Goal: Transaction & Acquisition: Purchase product/service

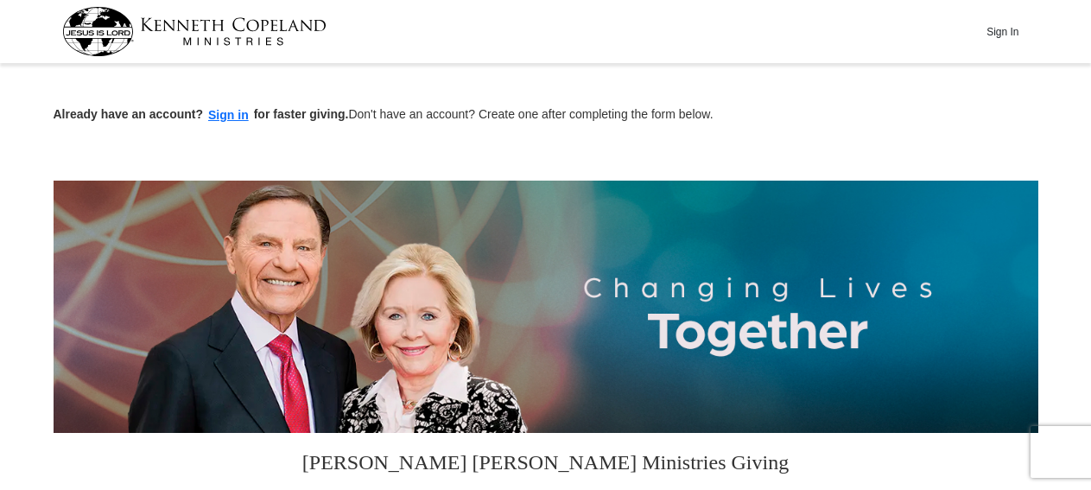
scroll to position [449, 0]
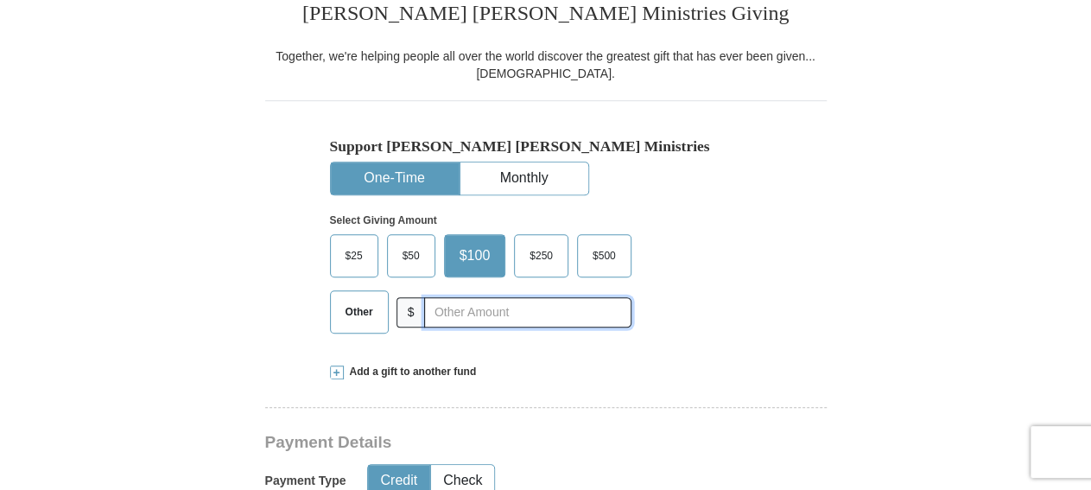
click at [587, 310] on input "text" at bounding box center [527, 312] width 206 height 30
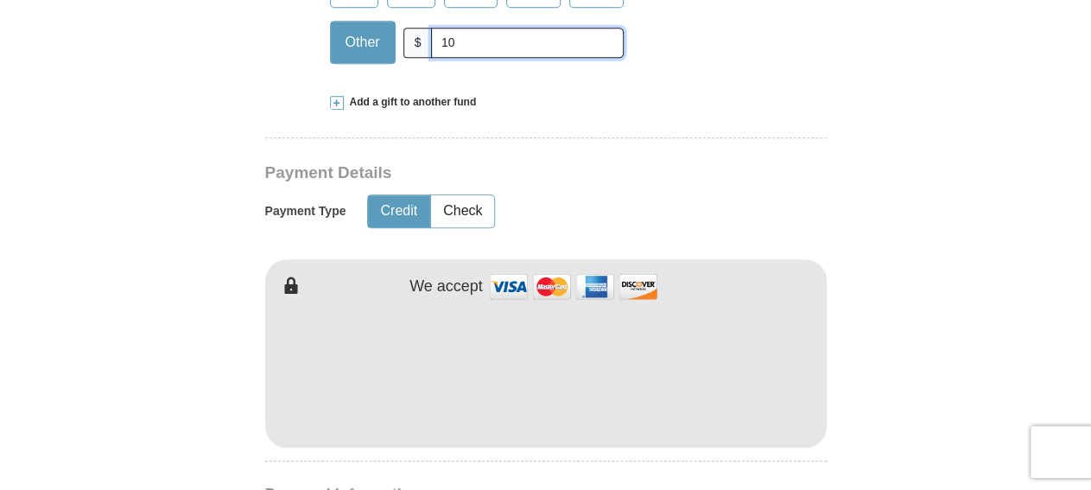
scroll to position [809, 0]
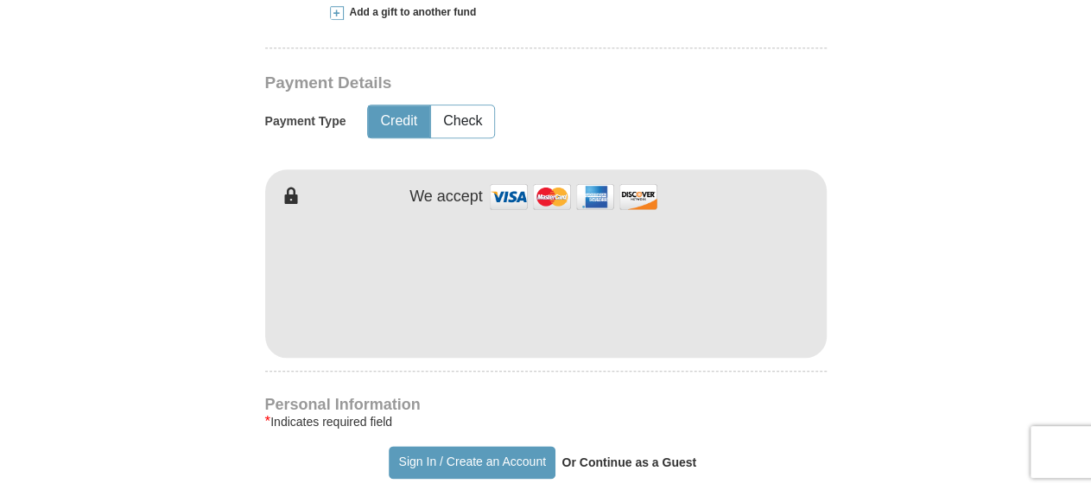
type input "10"
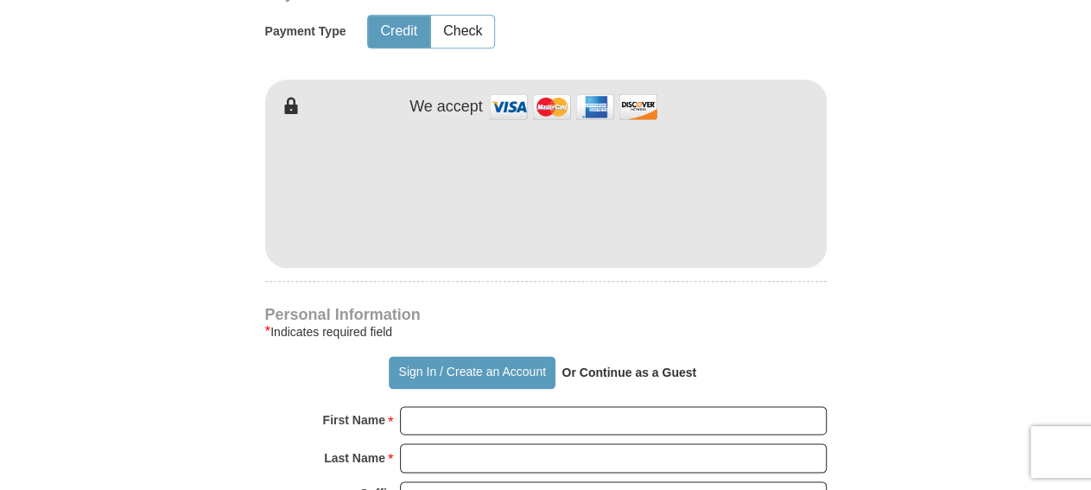
scroll to position [988, 0]
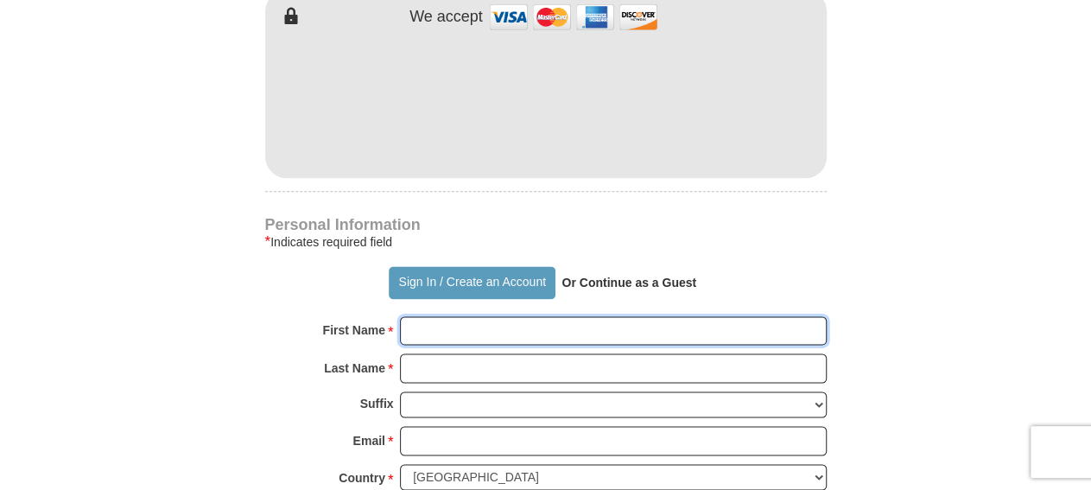
click at [547, 325] on input "First Name *" at bounding box center [613, 330] width 427 height 29
type input "LaDonald"
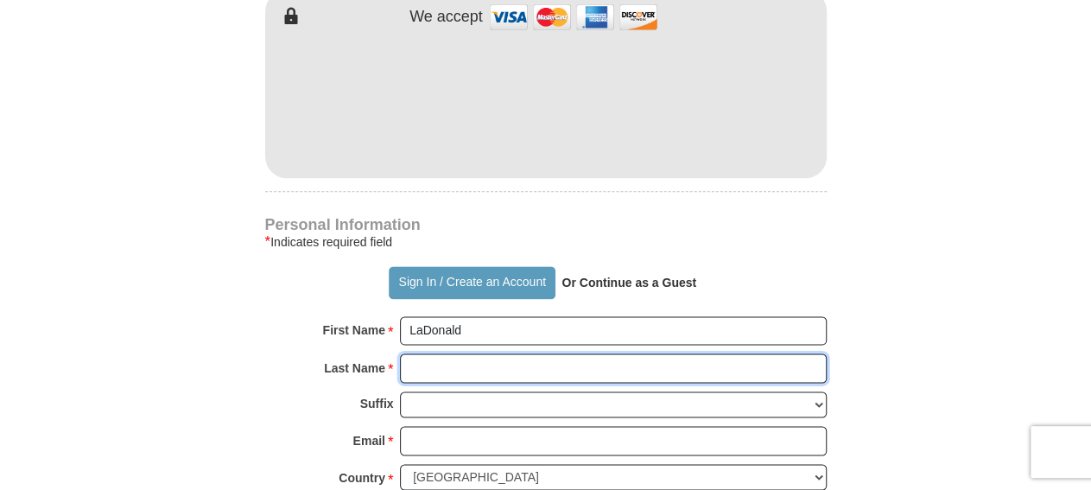
type input "[PERSON_NAME]"
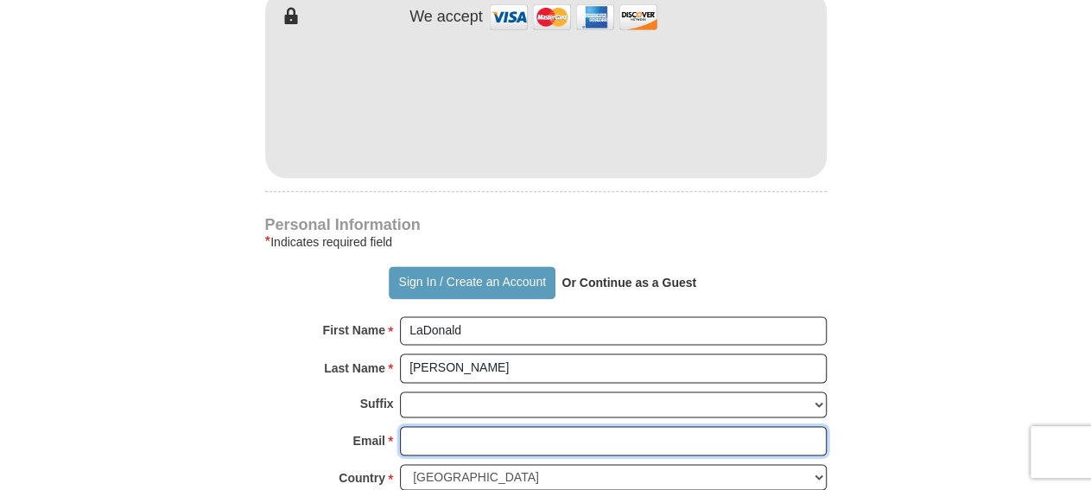
type input "[EMAIL_ADDRESS][DOMAIN_NAME]"
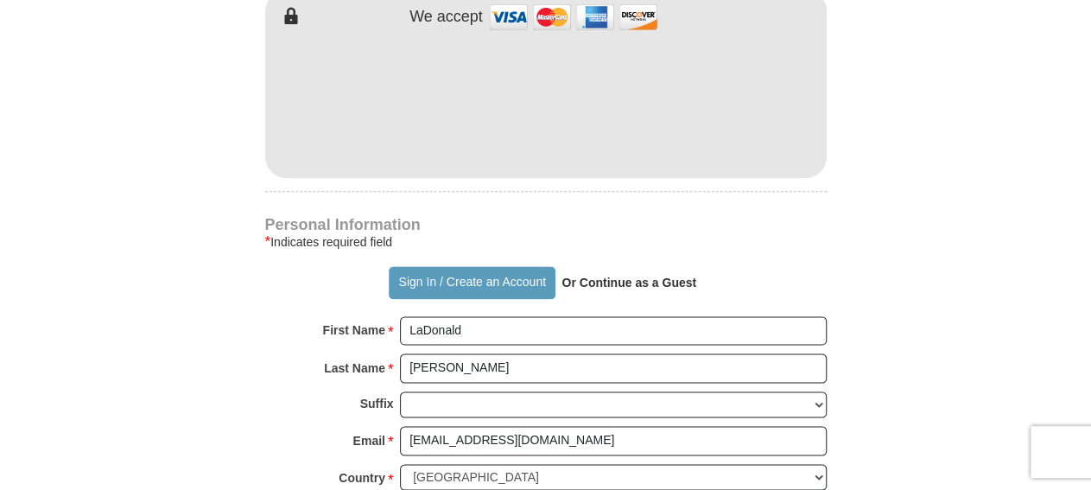
type input "[STREET_ADDRESS]"
type input "Monroe"
select select "LA"
type input "71203"
type input "3186143092"
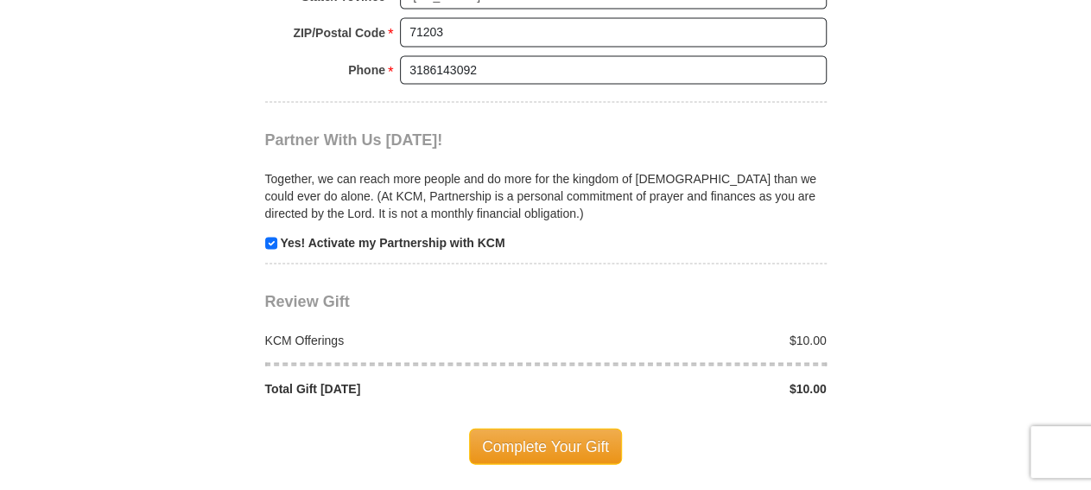
scroll to position [1707, 0]
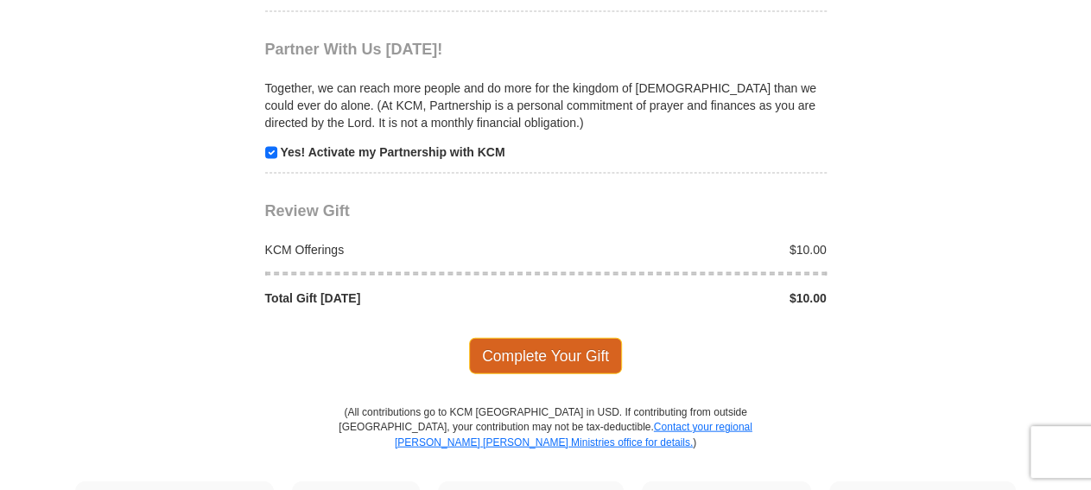
click at [547, 338] on span "Complete Your Gift" at bounding box center [545, 356] width 153 height 36
